Goal: Task Accomplishment & Management: Complete application form

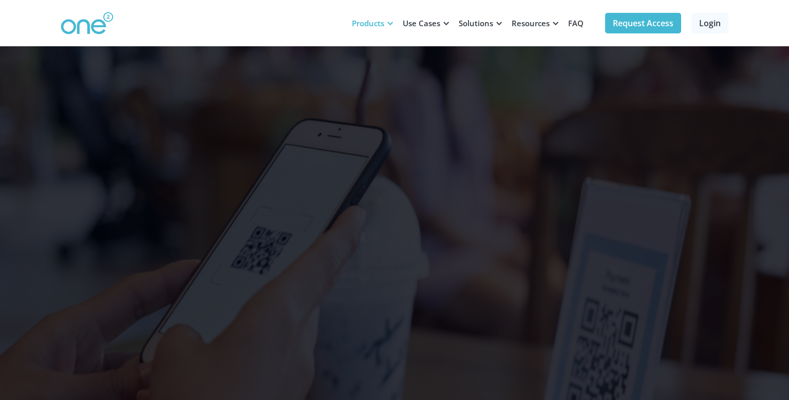
click at [386, 22] on div at bounding box center [390, 24] width 8 height 8
click at [389, 23] on div at bounding box center [390, 24] width 8 height 8
click at [443, 23] on div at bounding box center [446, 24] width 8 height 8
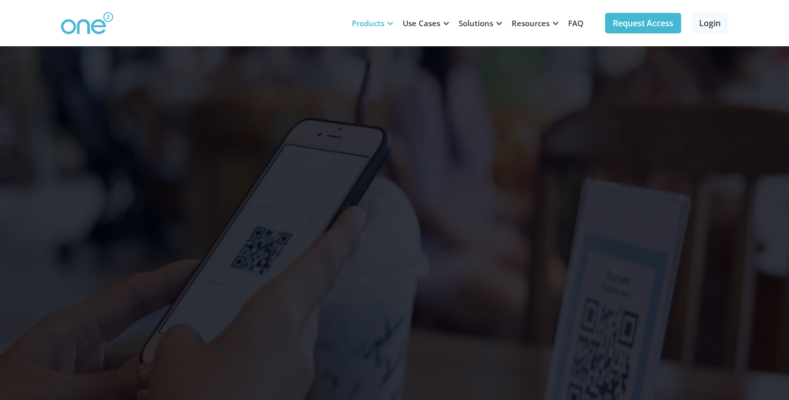
click at [373, 24] on div "Products" at bounding box center [368, 23] width 32 height 10
click at [668, 27] on link "Request Access" at bounding box center [643, 23] width 76 height 21
